Goal: Task Accomplishment & Management: Manage account settings

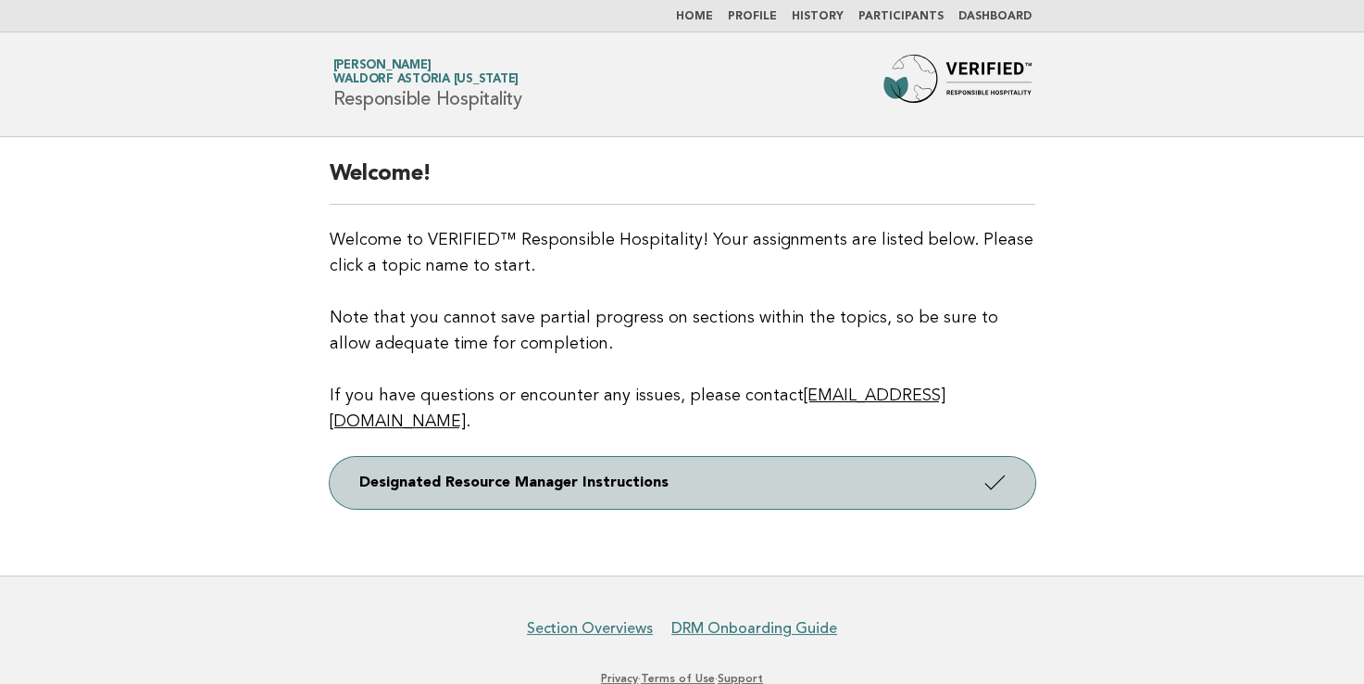
click at [945, 457] on link "Designated Resource Manager Instructions" at bounding box center [683, 483] width 706 height 52
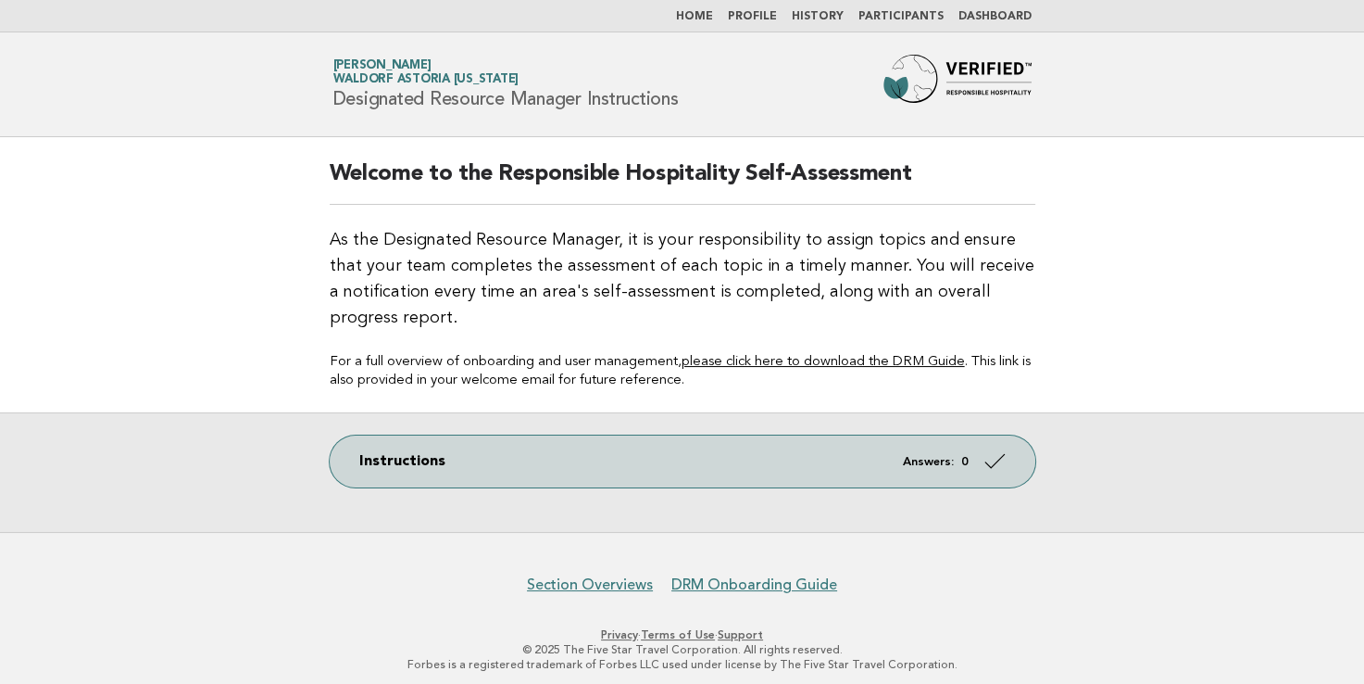
click at [1008, 17] on link "Dashboard" at bounding box center [995, 16] width 73 height 11
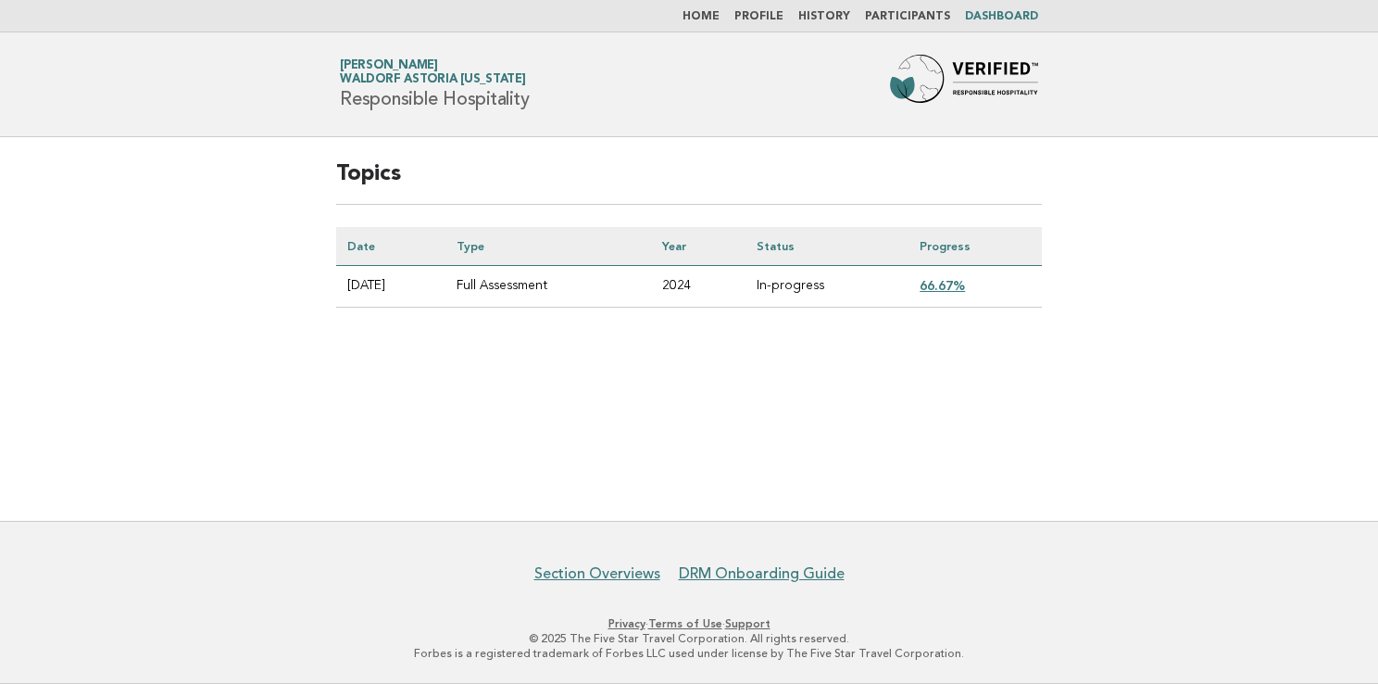
click at [961, 283] on link "66.67%" at bounding box center [942, 285] width 45 height 15
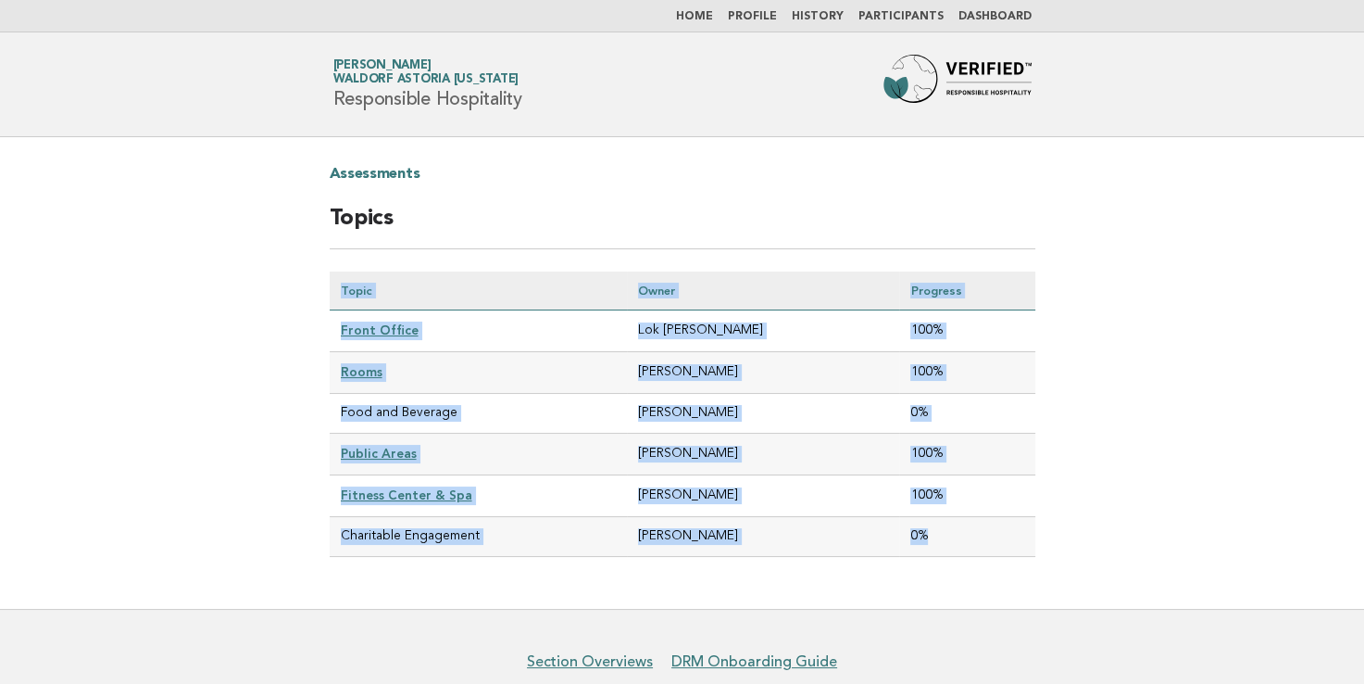
drag, startPoint x: 951, startPoint y: 534, endPoint x: 327, endPoint y: 283, distance: 672.5
click at [327, 283] on div "Assessments Topics Topic Owner Progress Front Office Lok Rathore 100% Rooms Bre…" at bounding box center [683, 372] width 750 height 471
copy div "Topic Owner Progress Front Office Lok Rathore 100% Rooms Bret Campbell 100% Foo…"
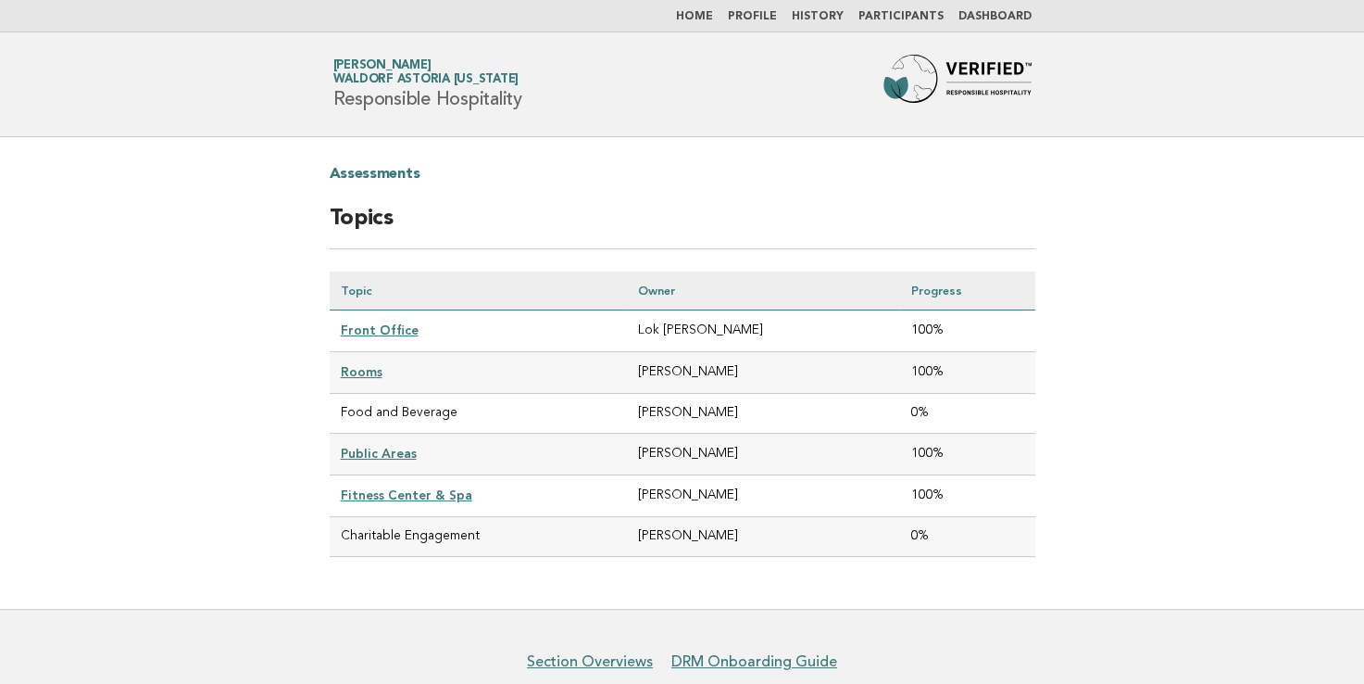
click at [1222, 358] on main "Assessments Topics Topic Owner Progress Front Office Lok Rathore 100% Rooms Bre…" at bounding box center [682, 372] width 1364 height 471
click at [375, 409] on td "Food and Beverage" at bounding box center [479, 414] width 298 height 40
drag, startPoint x: 375, startPoint y: 409, endPoint x: 294, endPoint y: 421, distance: 82.3
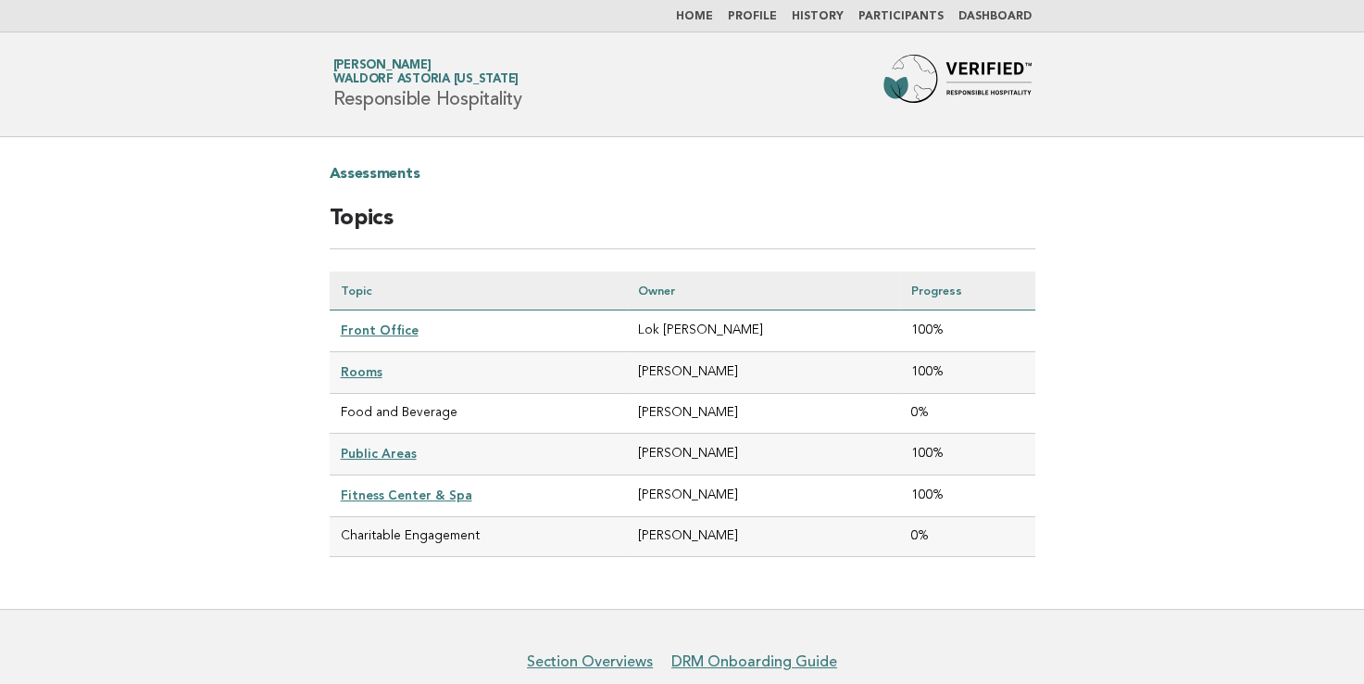
click at [294, 421] on main "Assessments Topics Topic Owner Progress Front Office Lok Rathore 100% Rooms Bre…" at bounding box center [682, 372] width 1364 height 471
click at [1097, 491] on main "Assessments Topics Topic Owner Progress Front Office Lok Rathore 100% Rooms Bre…" at bounding box center [682, 372] width 1364 height 471
click at [921, 16] on link "Participants" at bounding box center [901, 16] width 85 height 11
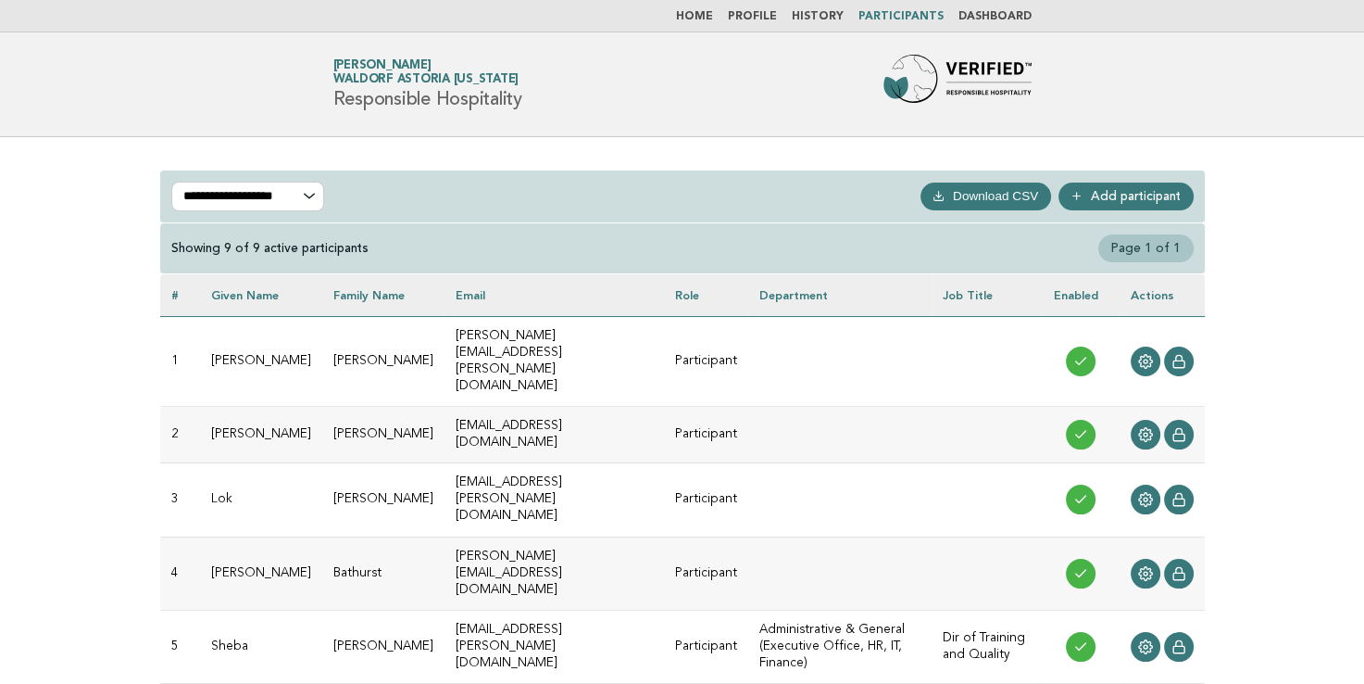
scroll to position [93, 0]
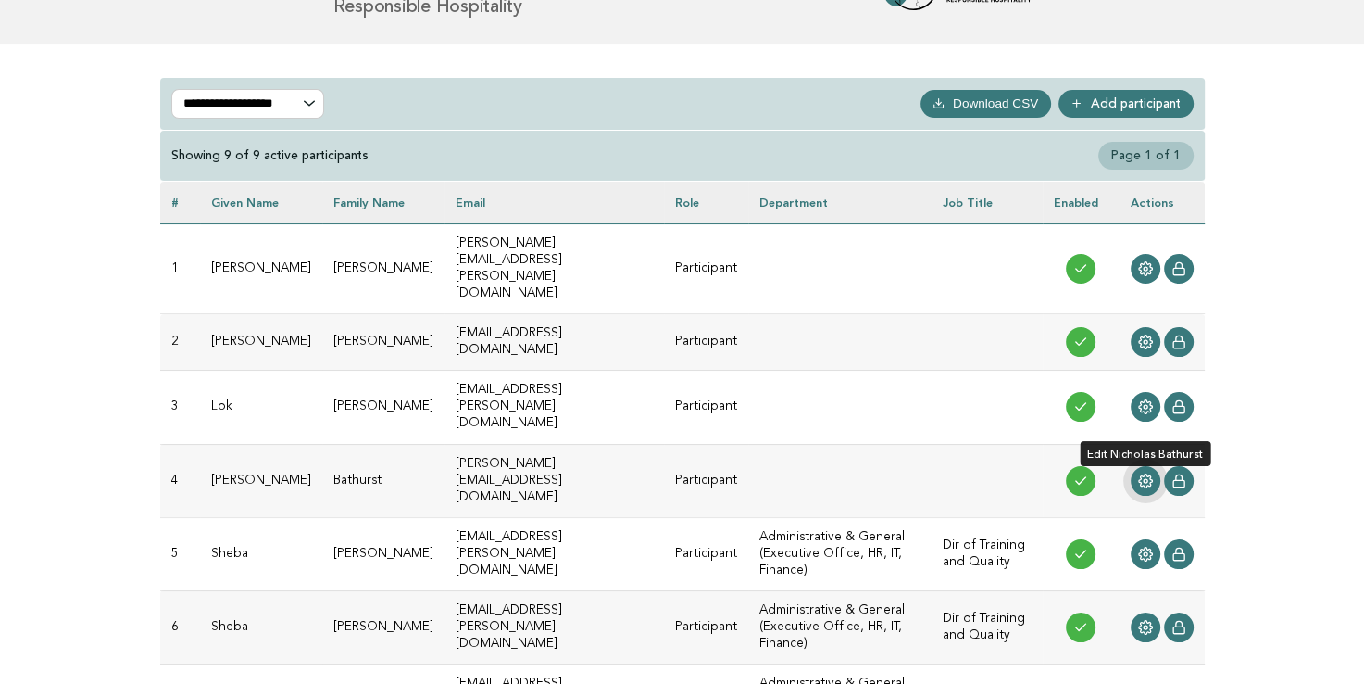
click at [1142, 473] on icon at bounding box center [1145, 480] width 15 height 15
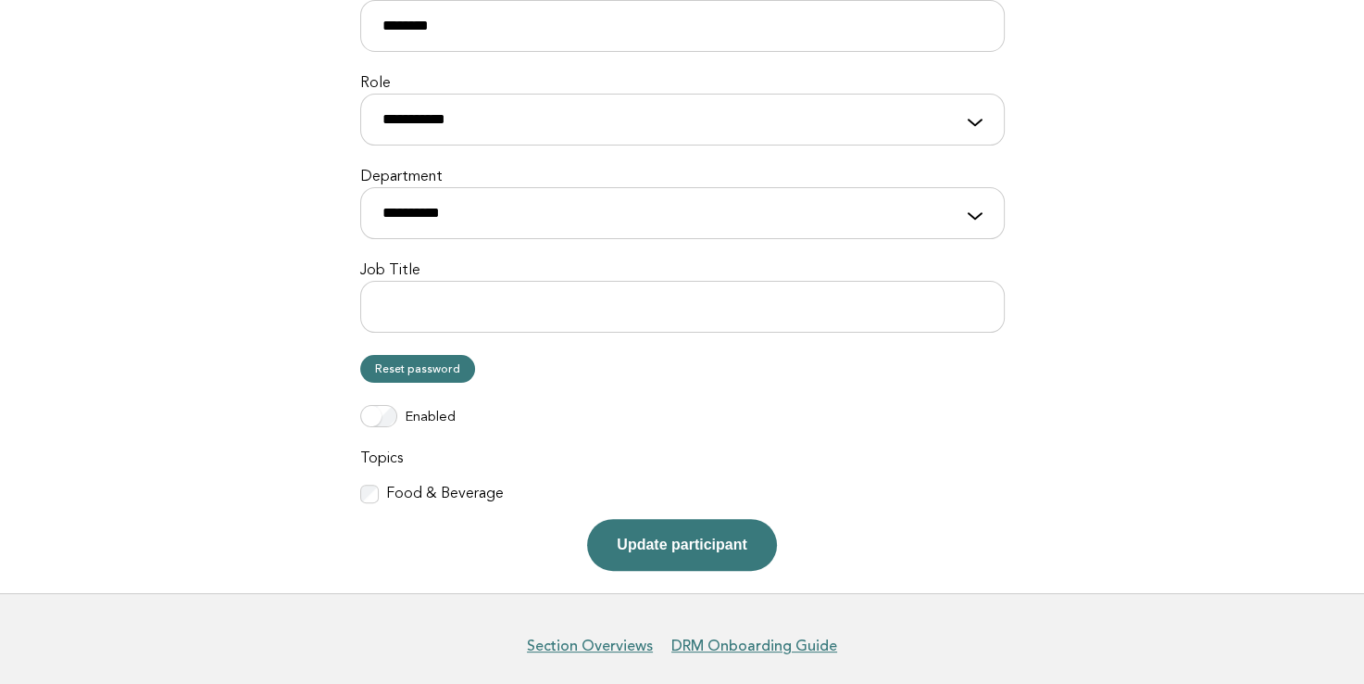
scroll to position [440, 0]
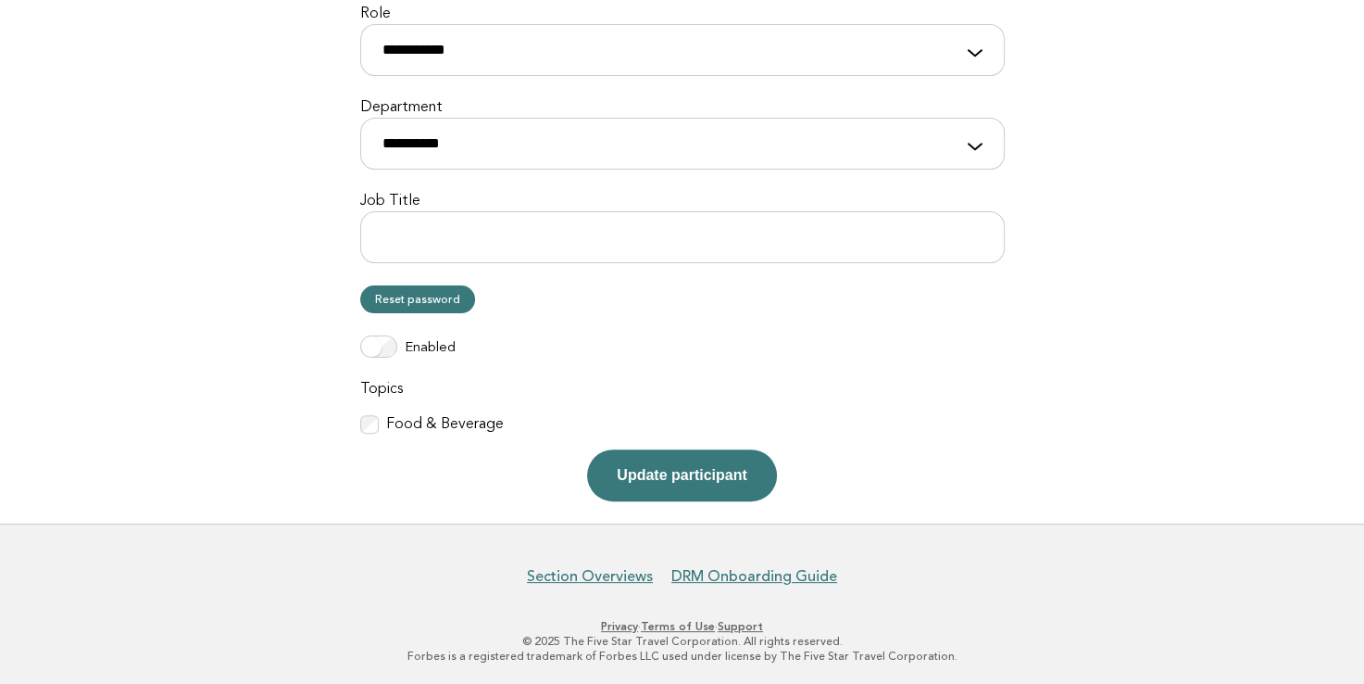
click at [462, 417] on label "Food & Beverage" at bounding box center [445, 424] width 118 height 19
click at [743, 491] on button "Update participant" at bounding box center [681, 475] width 189 height 52
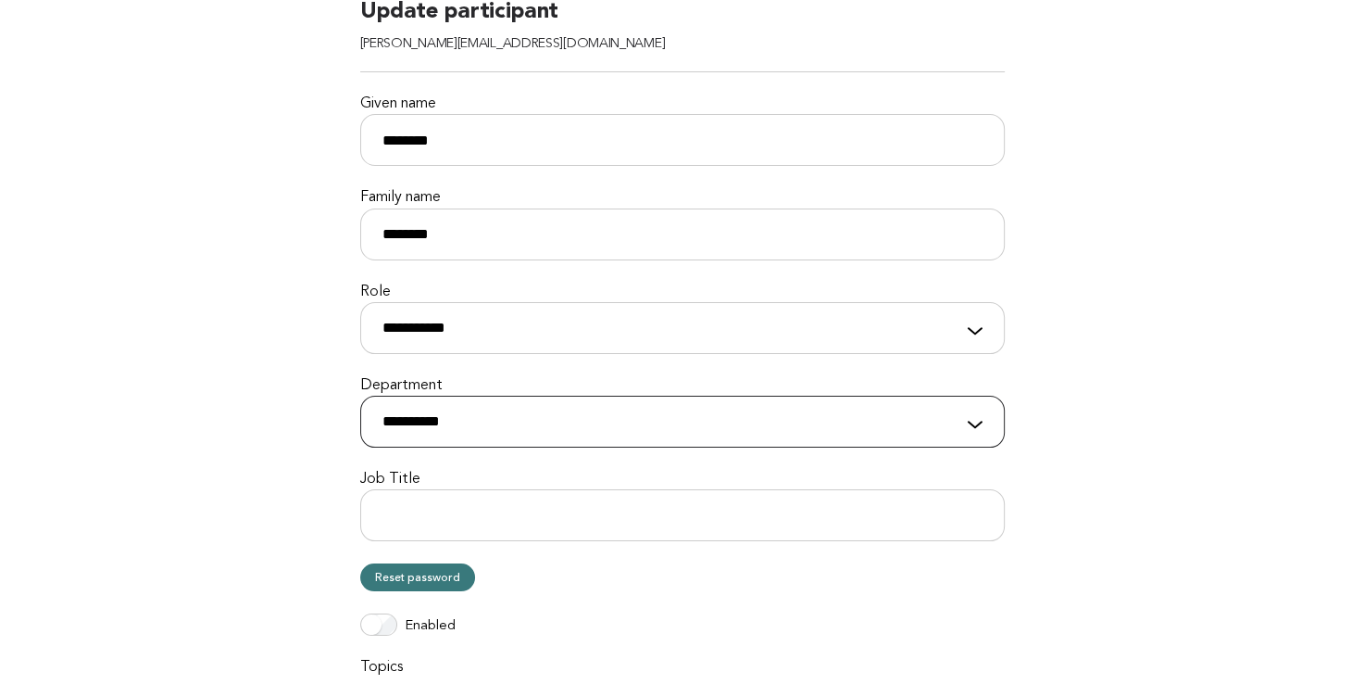
click at [493, 424] on select "**********" at bounding box center [682, 422] width 645 height 52
select select "**********"
click at [360, 396] on select "**********" at bounding box center [682, 422] width 645 height 52
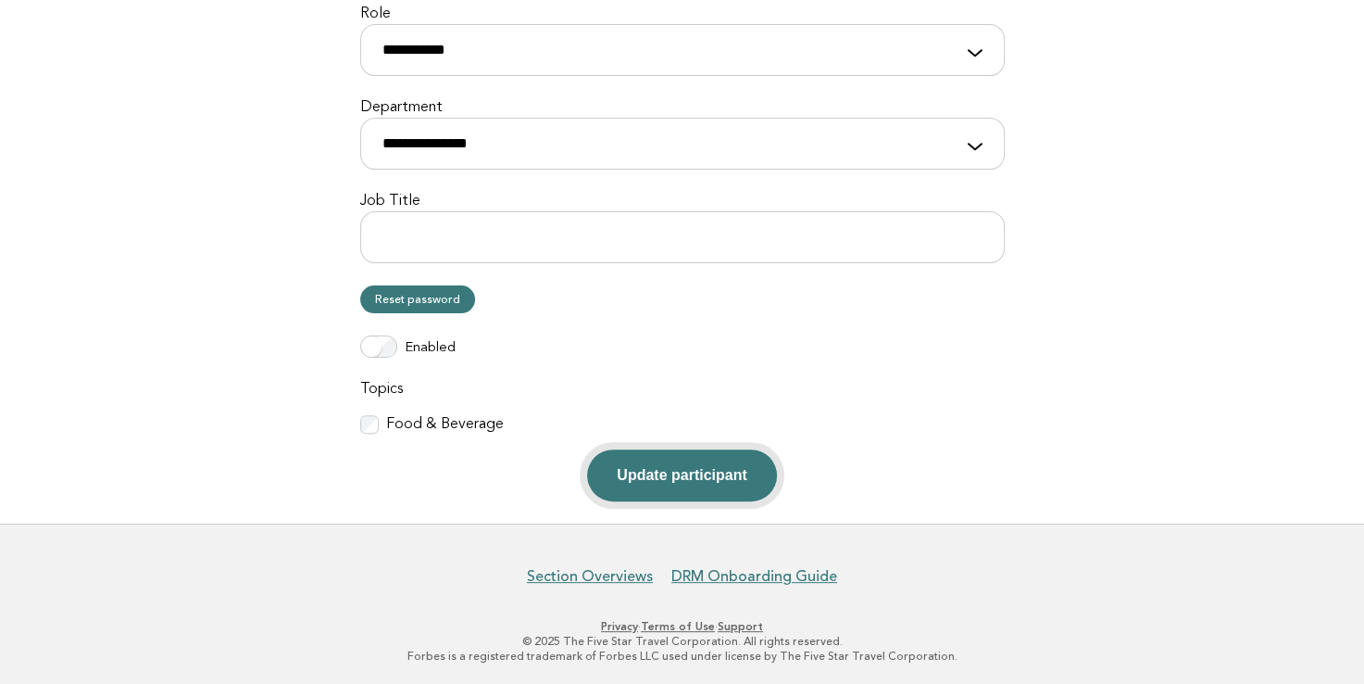
click at [652, 460] on button "Update participant" at bounding box center [681, 475] width 189 height 52
click at [644, 340] on div "Enabled" at bounding box center [682, 346] width 645 height 22
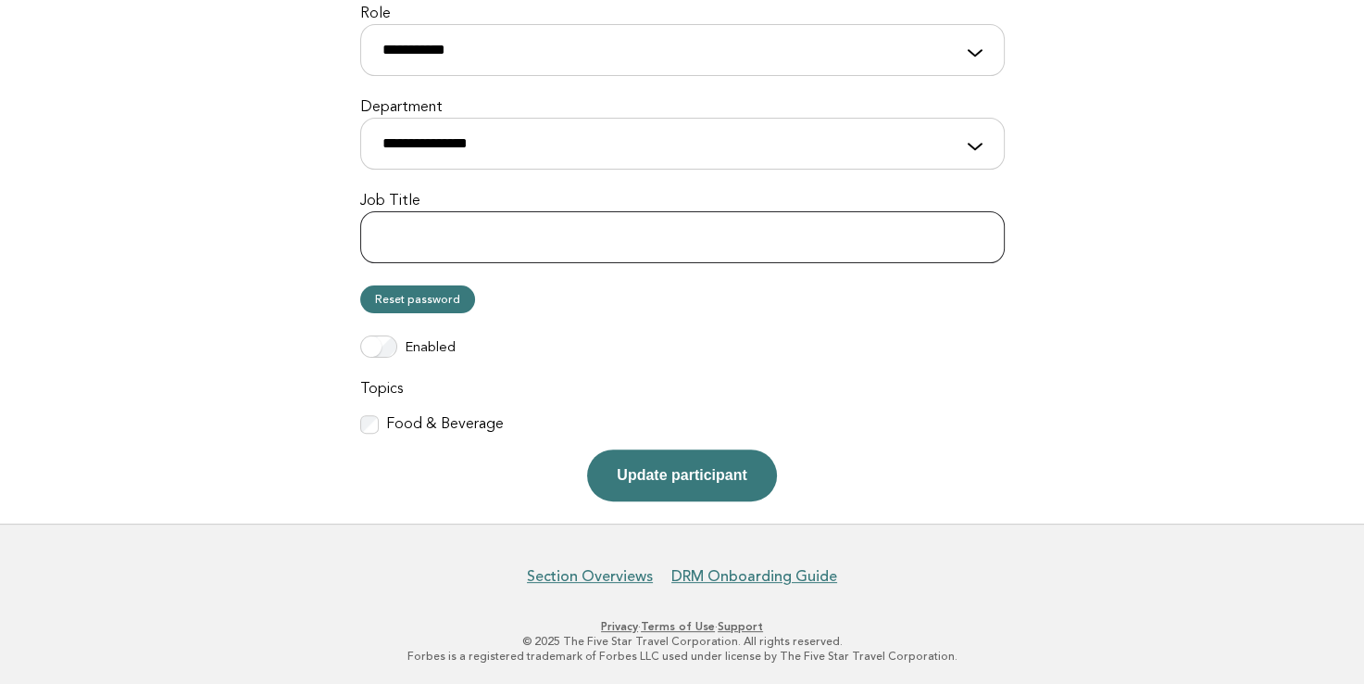
click at [575, 245] on input "Job Title" at bounding box center [682, 237] width 645 height 52
type input "**********"
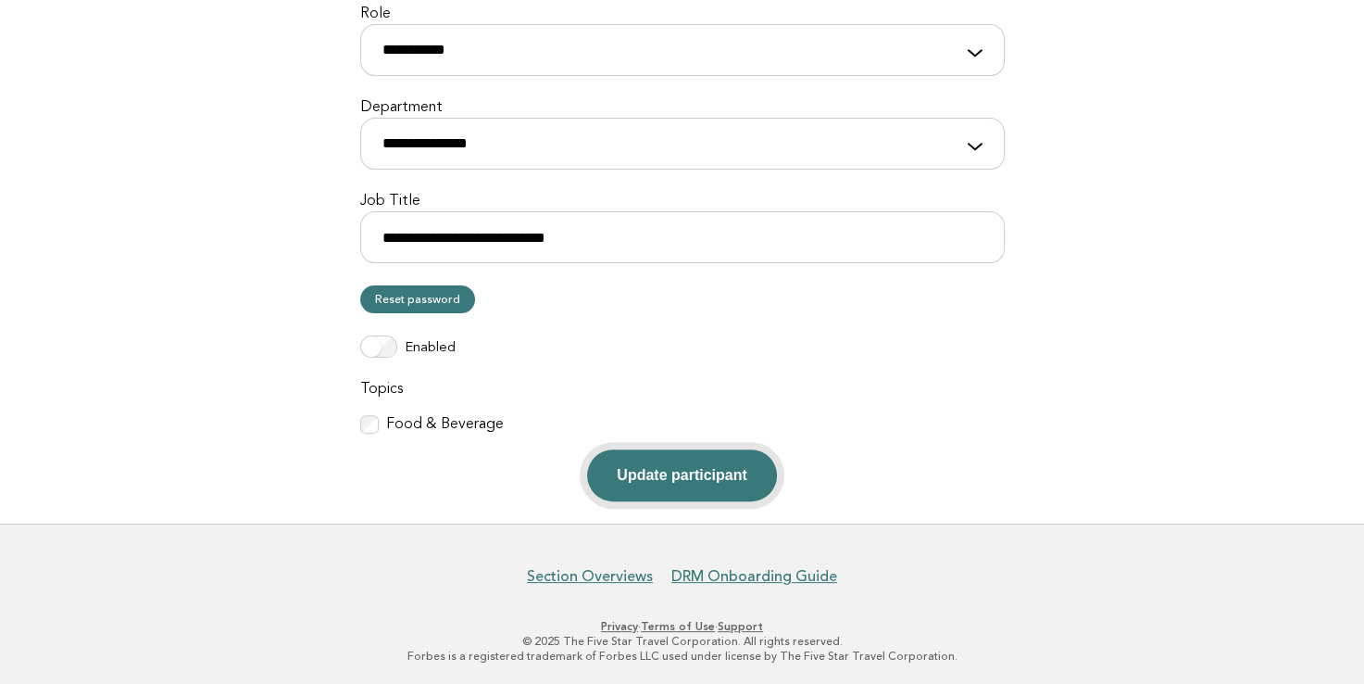
click at [638, 449] on button "Update participant" at bounding box center [681, 475] width 189 height 52
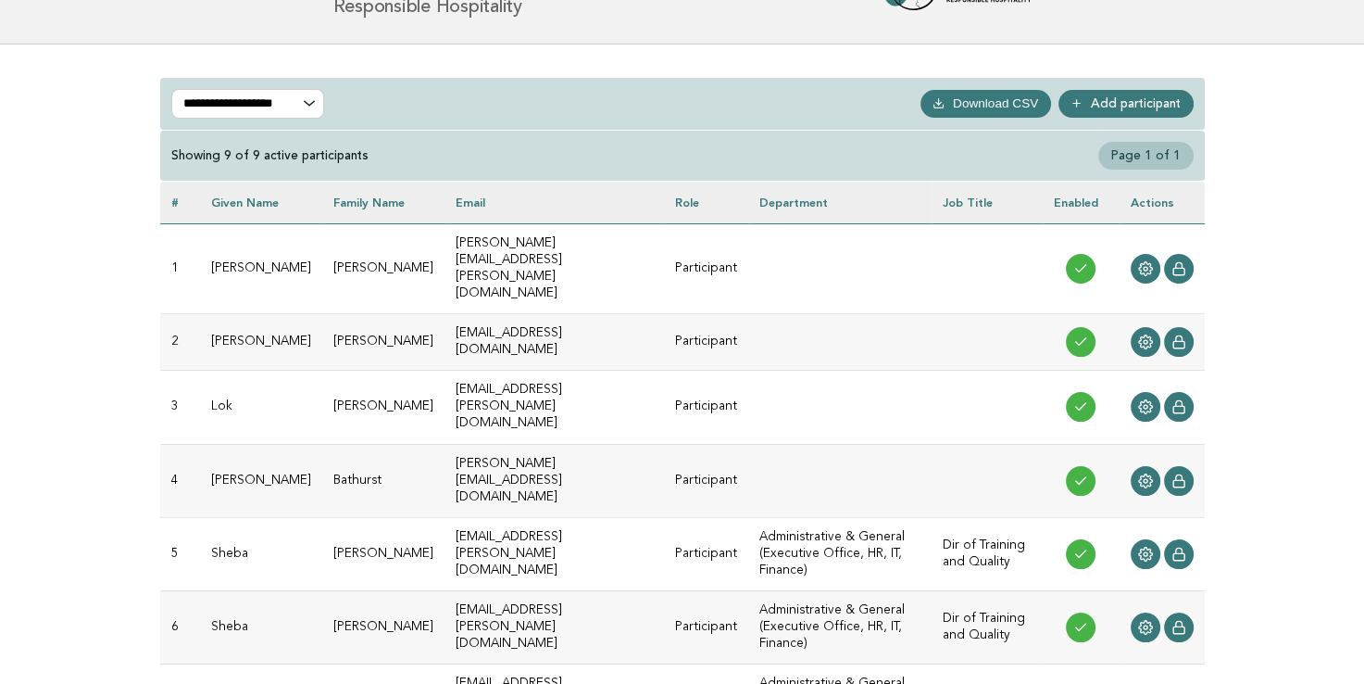
scroll to position [185, 0]
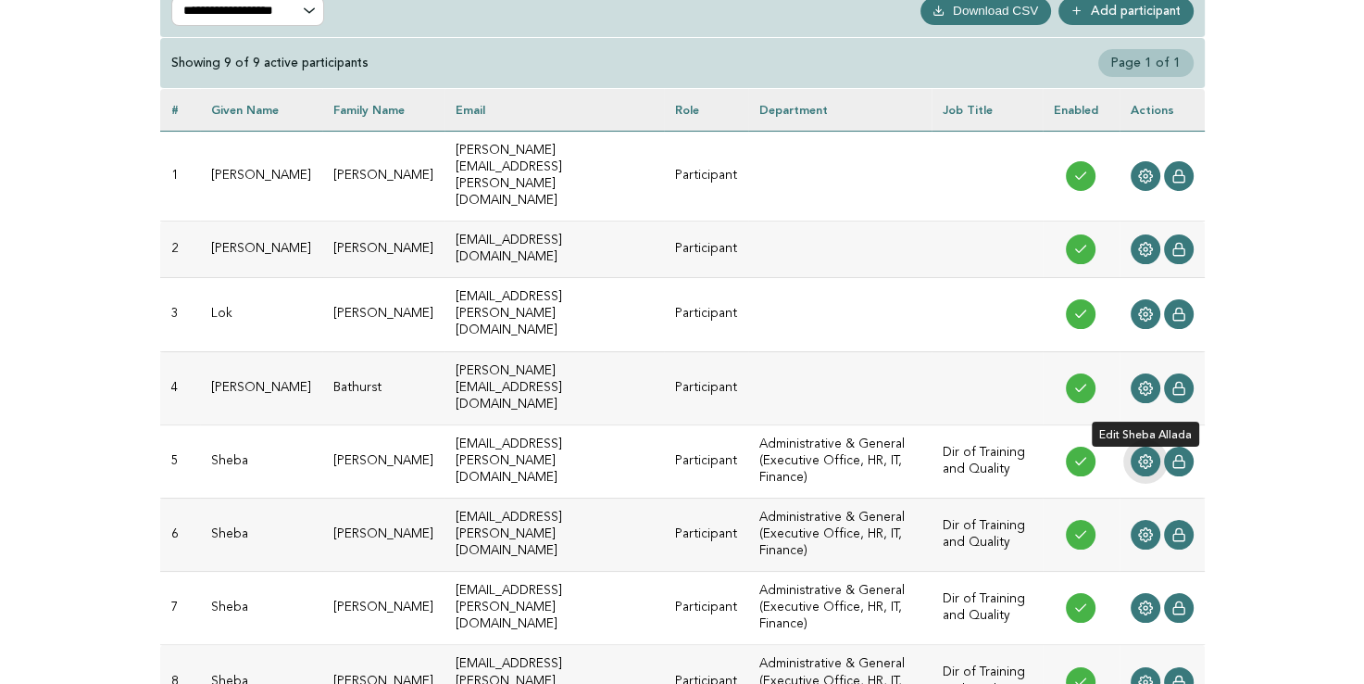
click at [1135, 446] on link at bounding box center [1146, 461] width 30 height 30
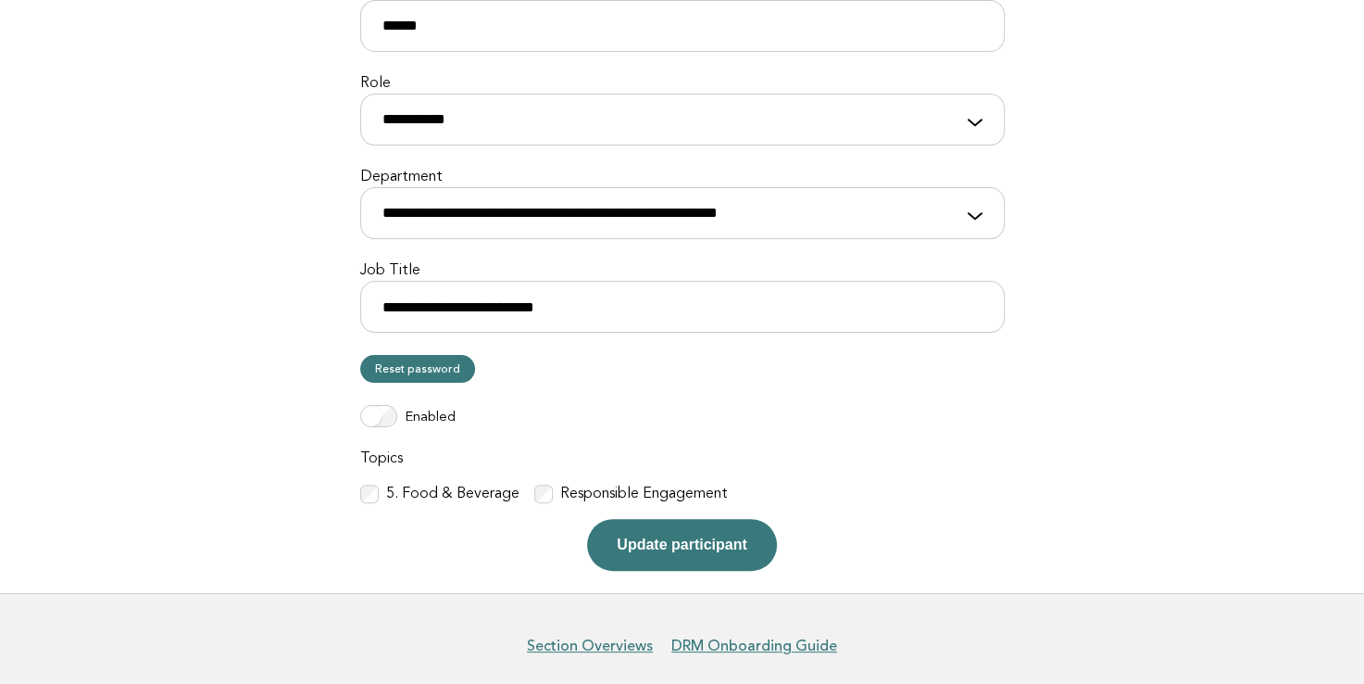
scroll to position [440, 0]
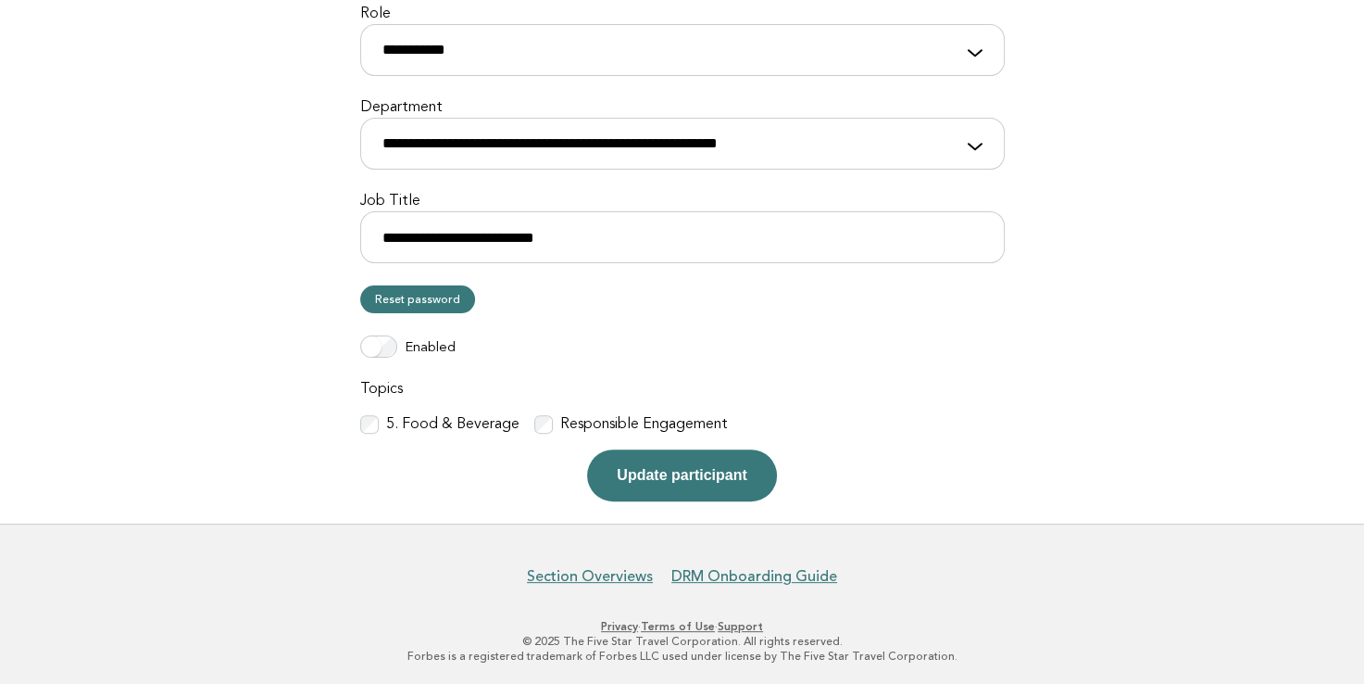
click at [382, 430] on div "5. Food & Beverage" at bounding box center [439, 424] width 159 height 19
click at [622, 466] on button "Update participant" at bounding box center [681, 475] width 189 height 52
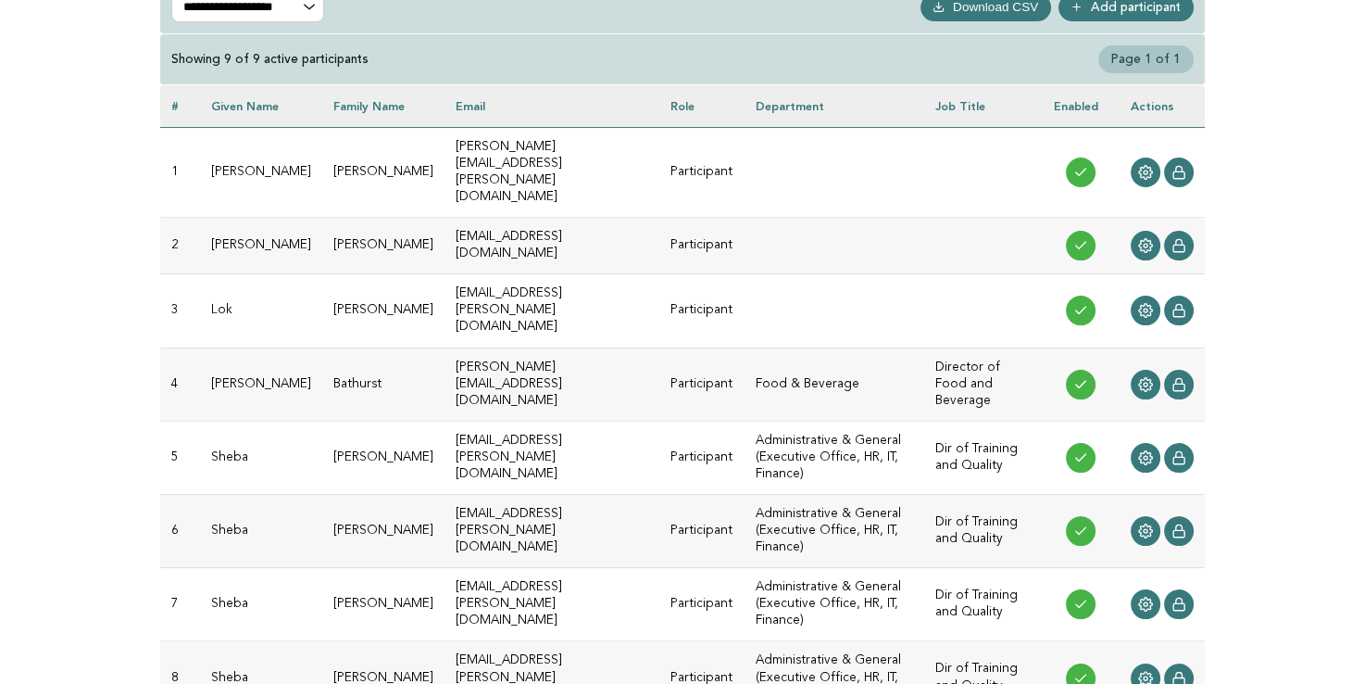
scroll to position [282, 0]
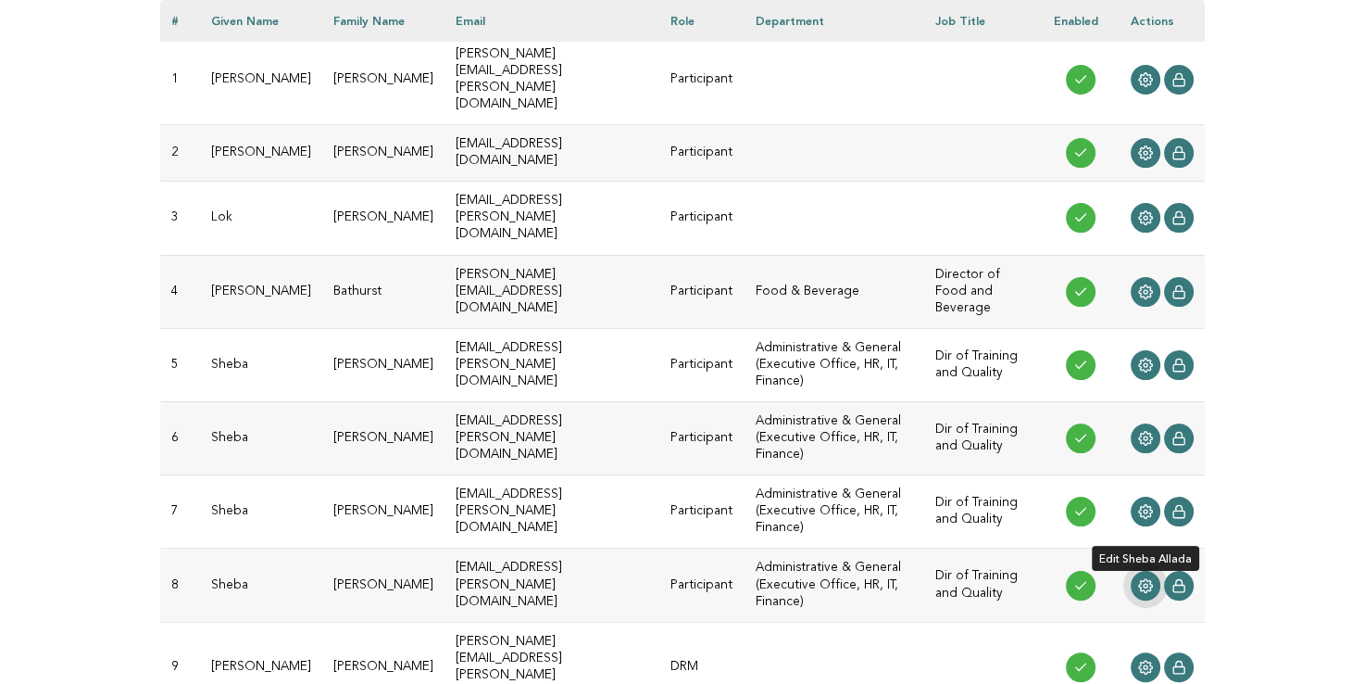
click at [1138, 578] on icon at bounding box center [1145, 585] width 14 height 14
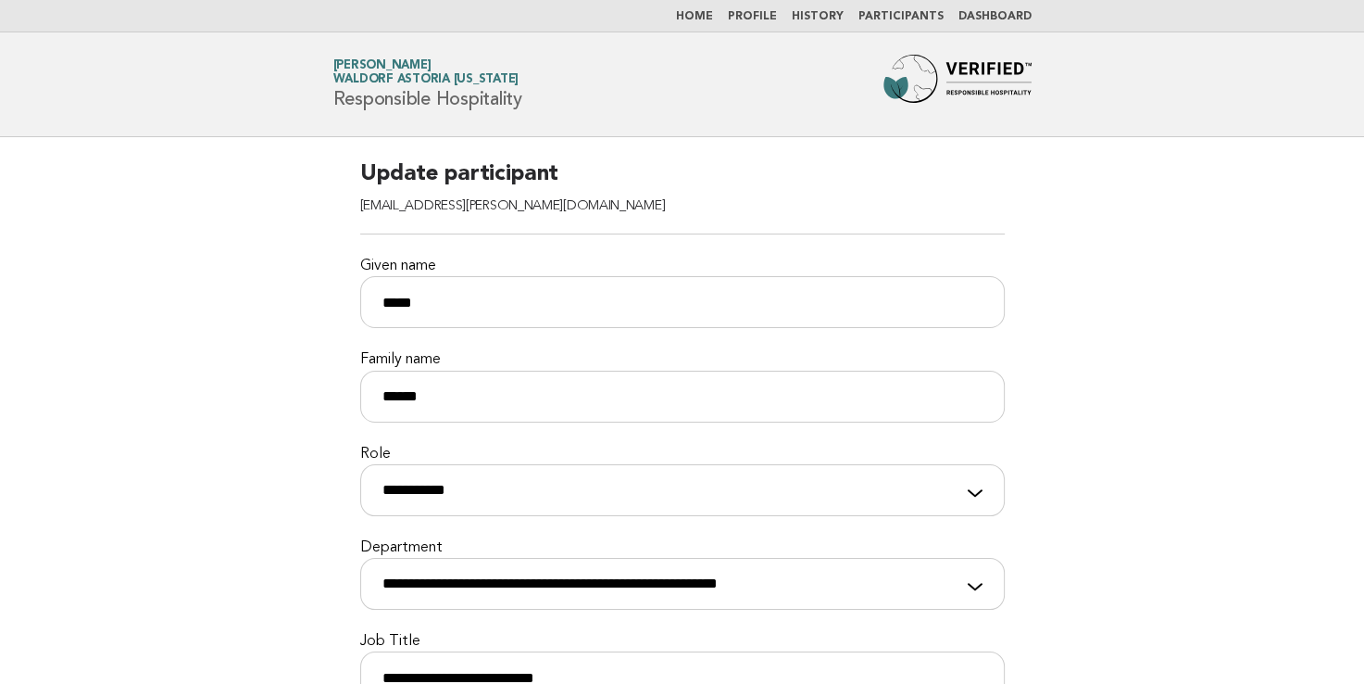
scroll to position [440, 0]
